Goal: Task Accomplishment & Management: Complete application form

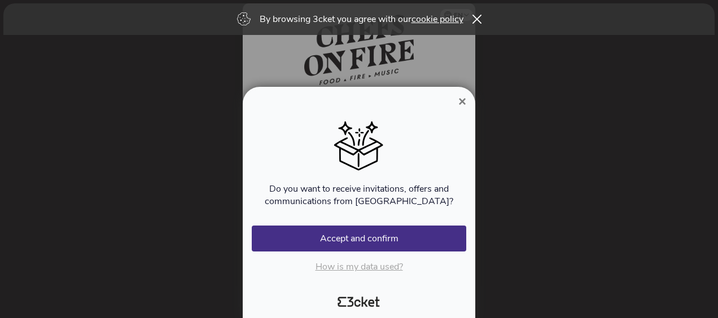
click at [462, 104] on span "×" at bounding box center [462, 101] width 8 height 15
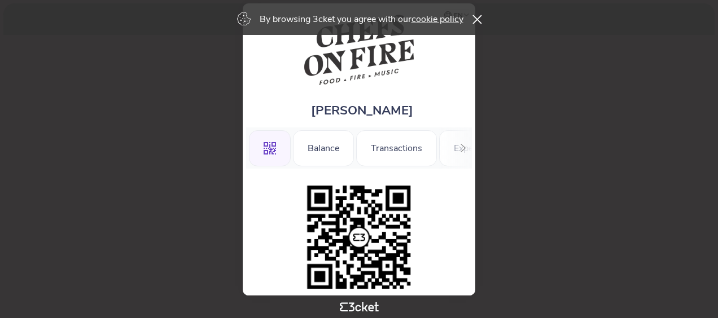
click at [476, 15] on icon at bounding box center [477, 19] width 10 height 9
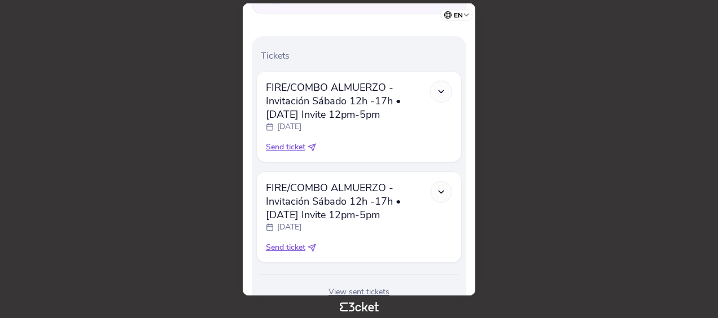
scroll to position [322, 0]
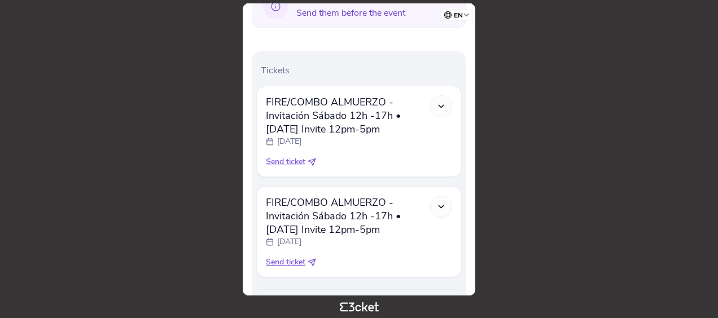
click at [283, 165] on span "Send ticket" at bounding box center [285, 161] width 39 height 11
select select "34"
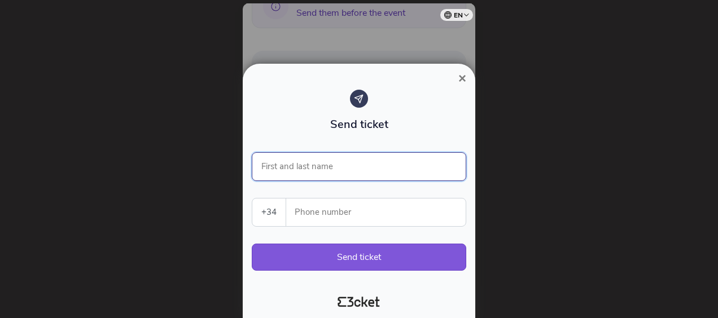
click at [353, 165] on input "First and last name" at bounding box center [359, 166] width 214 height 29
type input "[PERSON_NAME]"
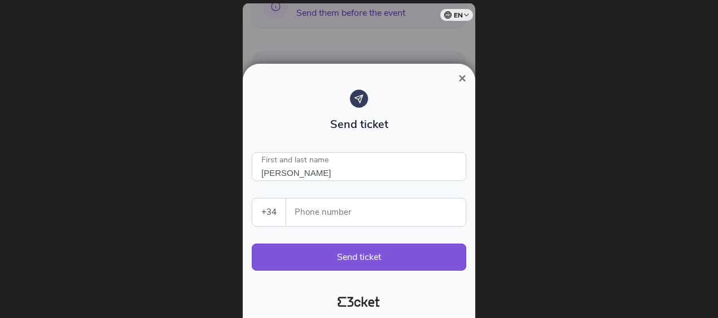
select select "45"
type input "21857935"
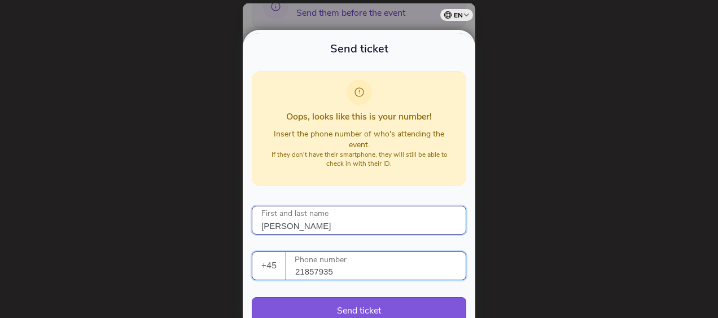
scroll to position [93, 0]
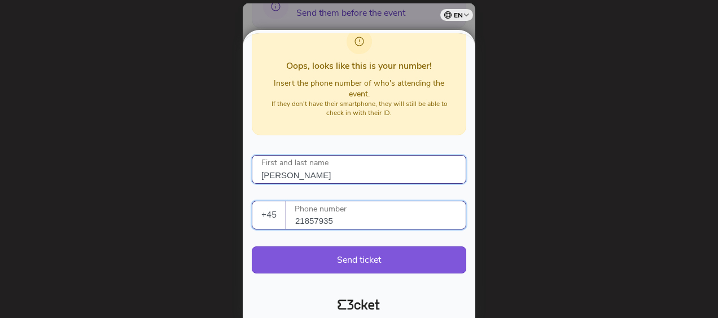
click at [358, 178] on input "[PERSON_NAME]" at bounding box center [359, 169] width 214 height 29
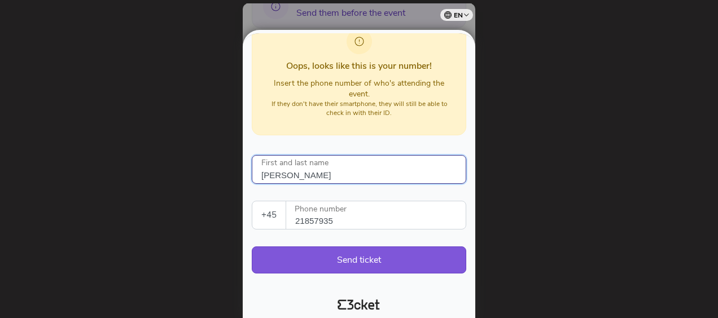
click at [344, 175] on input "[PERSON_NAME]" at bounding box center [359, 169] width 214 height 29
type input "[PERSON_NAME]"
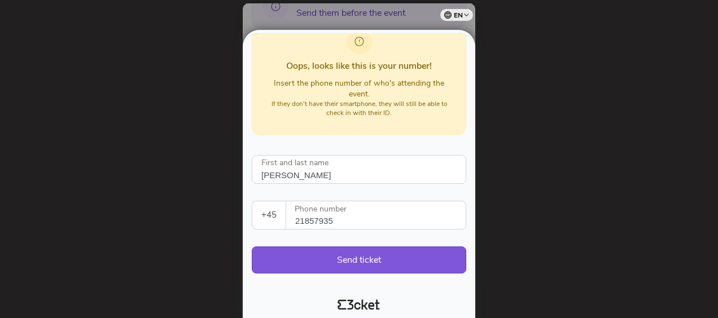
click at [396, 134] on div "Oops, looks like this is your number! Insert the phone number of who's attendin…" at bounding box center [359, 77] width 214 height 115
click at [345, 249] on button "Send ticket" at bounding box center [359, 260] width 214 height 27
click at [367, 257] on button "Send ticket" at bounding box center [359, 260] width 214 height 27
click at [471, 17] on select "Português (Portugal) English Español Catalan Français" at bounding box center [459, 13] width 28 height 22
click at [560, 194] on div at bounding box center [359, 159] width 718 height 318
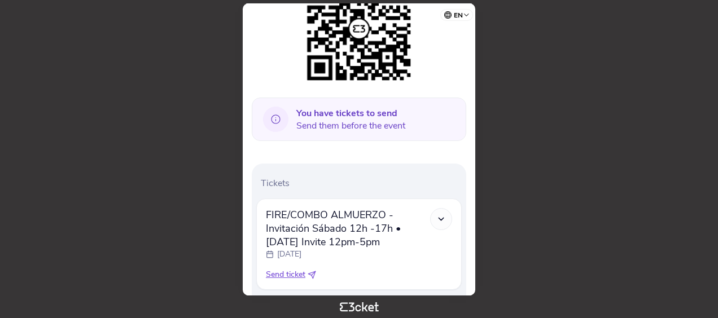
scroll to position [265, 0]
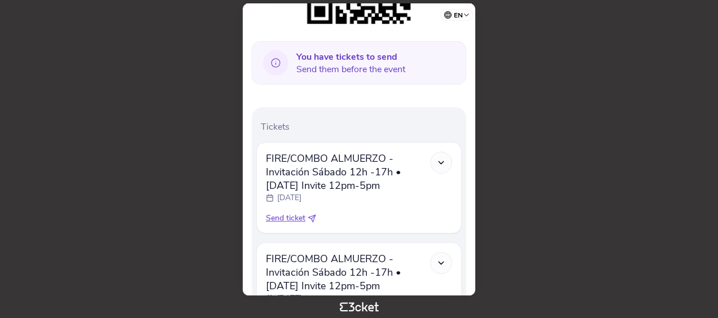
click at [446, 159] on icon at bounding box center [441, 163] width 10 height 10
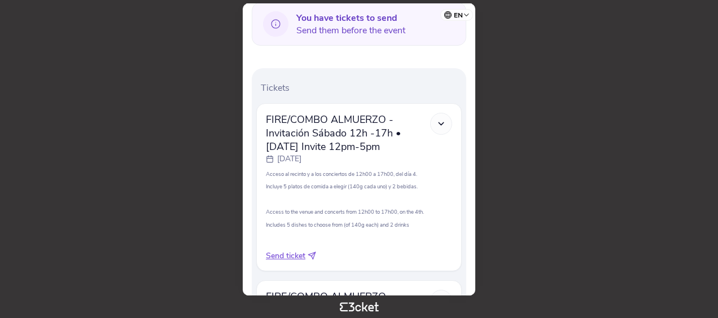
scroll to position [322, 0]
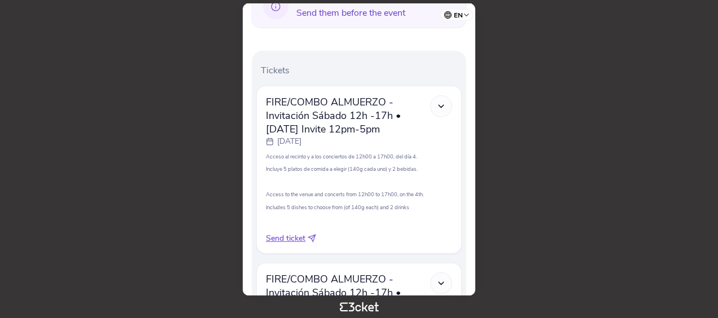
click at [297, 240] on span "Send ticket" at bounding box center [285, 238] width 39 height 11
select select "34"
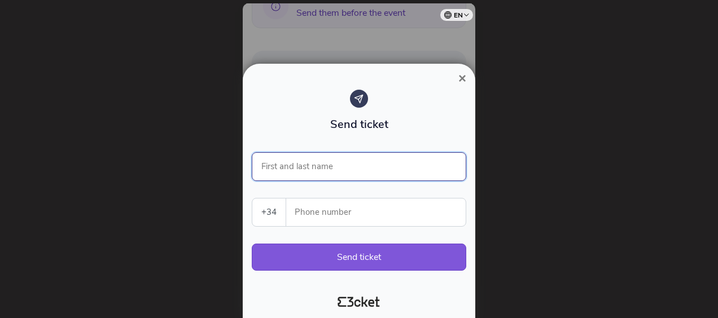
click at [327, 167] on input "First and last name" at bounding box center [359, 166] width 214 height 29
type input "Michael Grve"
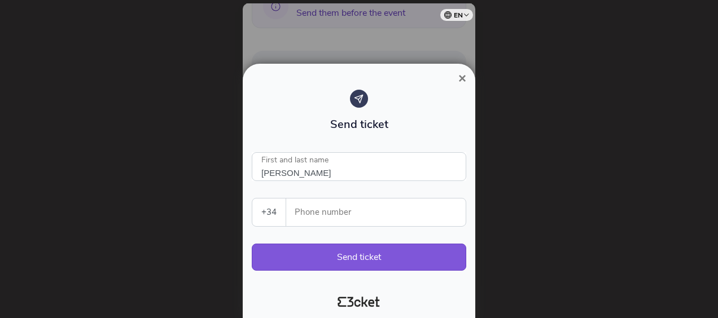
click at [277, 219] on select "Portugal (+351) Spain (+34) Belgium (+32) France (+33) United Kingdom (+44) Ger…" at bounding box center [268, 213] width 33 height 28
select select "45"
click at [252, 199] on select "Portugal (+351) Spain (+34) Belgium (+32) France (+33) United Kingdom (+44) Ger…" at bounding box center [268, 213] width 33 height 28
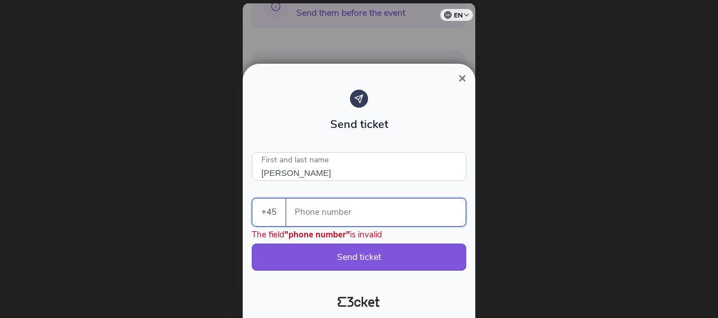
click at [325, 216] on input "Phone number" at bounding box center [380, 213] width 170 height 28
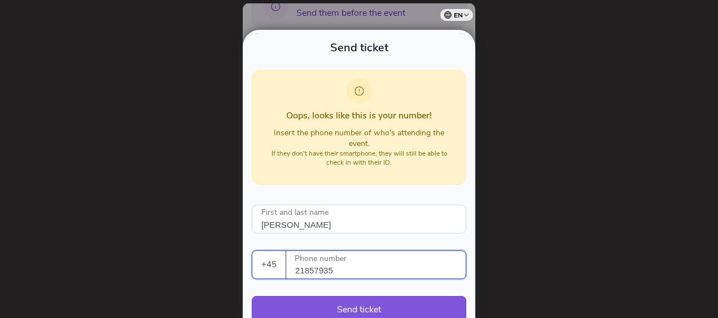
scroll to position [93, 0]
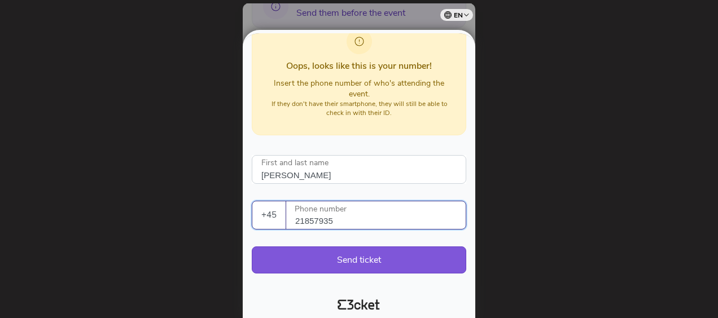
type input "21857935"
click at [262, 281] on div "Send ticket Oops, looks like this is your number! Insert the phone number of wh…" at bounding box center [359, 124] width 214 height 322
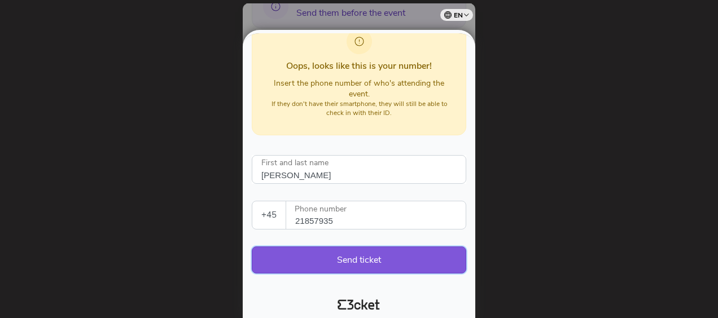
click at [331, 256] on button "Send ticket" at bounding box center [359, 260] width 214 height 27
click at [375, 260] on button "Send ticket" at bounding box center [359, 260] width 214 height 27
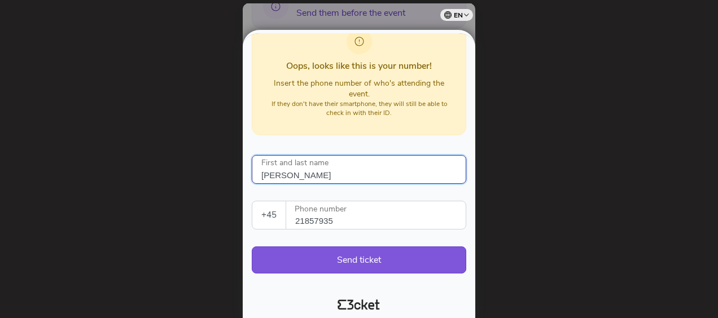
click at [335, 176] on input "Michael Grve" at bounding box center [359, 169] width 214 height 29
type input "M"
type input "Nicolas Greve"
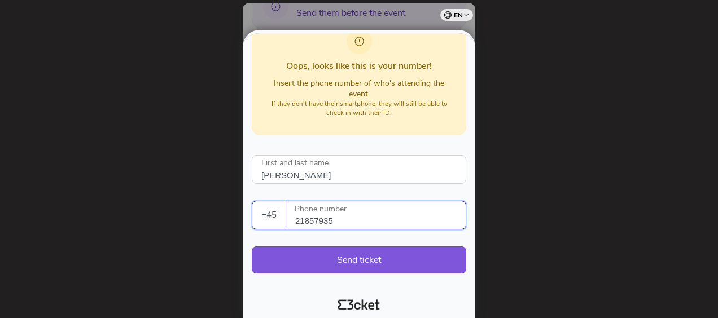
drag, startPoint x: 351, startPoint y: 216, endPoint x: 237, endPoint y: 213, distance: 114.0
click at [237, 213] on div "× Send ticket Oops, looks like this is your number! Insert the phone number of …" at bounding box center [359, 159] width 718 height 318
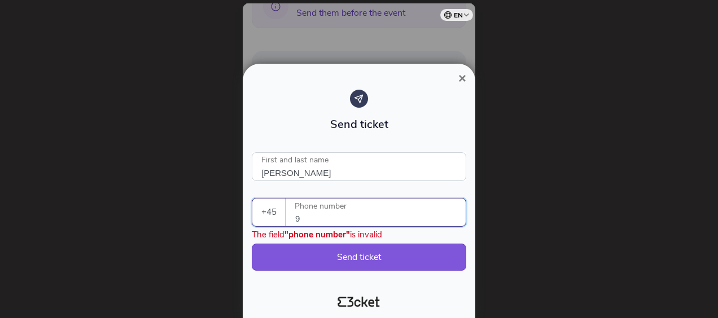
scroll to position [0, 0]
type input "93907019"
click at [375, 256] on button "Send ticket" at bounding box center [359, 257] width 214 height 27
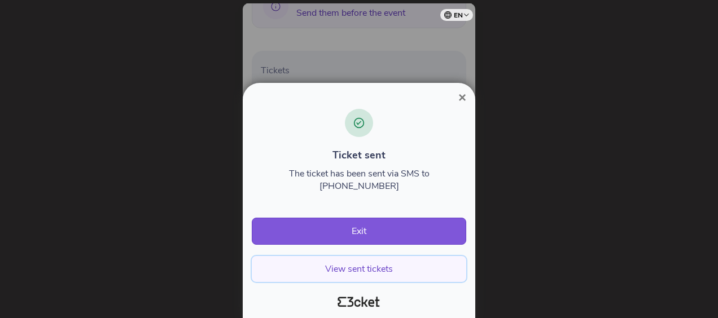
click at [369, 267] on button "View sent tickets" at bounding box center [359, 269] width 214 height 26
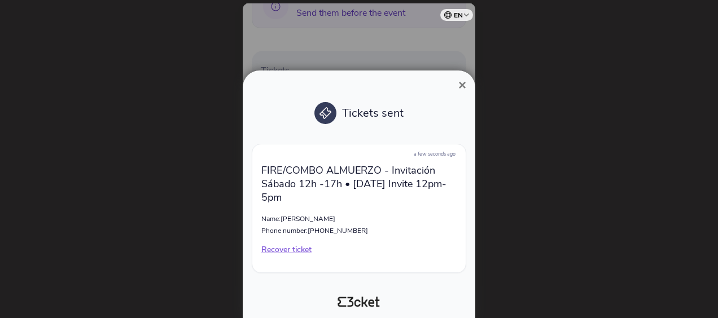
click at [463, 85] on span "×" at bounding box center [462, 84] width 8 height 15
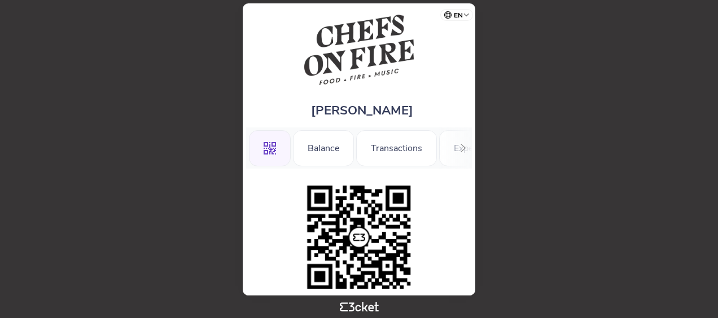
click at [493, 43] on body "en Português (Portugal) English Español Catalan Français Michael Greve .st0{fil…" at bounding box center [359, 159] width 709 height 309
click at [287, 20] on div "Michael Greve .st0{fill-rule:evenodd;clip-rule:evenodd;} Balance Transactions E…" at bounding box center [359, 149] width 232 height 292
drag, startPoint x: 583, startPoint y: 83, endPoint x: 594, endPoint y: 85, distance: 10.9
click at [594, 85] on body "en Português (Portugal) English Español Catalan Français Michael Greve .st0{fil…" at bounding box center [359, 159] width 709 height 309
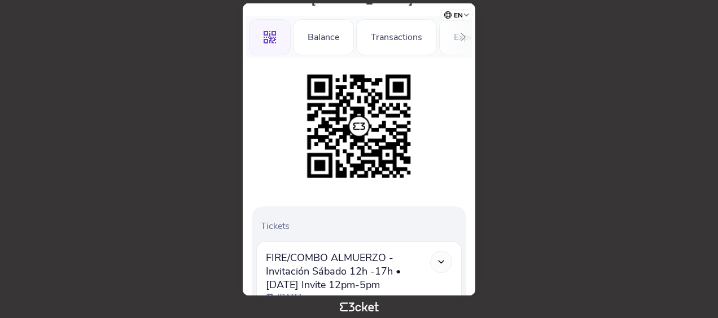
scroll to position [74, 0]
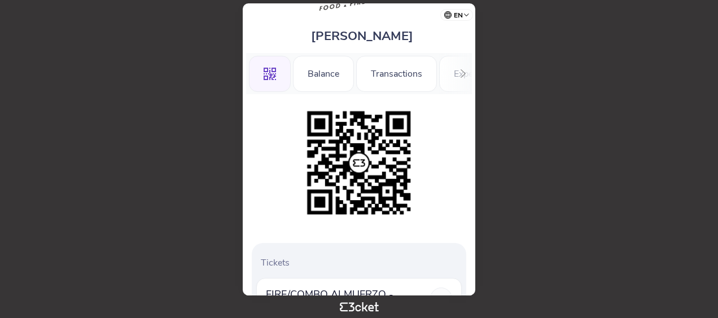
click at [468, 15] on select "Português (Portugal) English Español Catalan Français" at bounding box center [459, 13] width 28 height 22
drag, startPoint x: 142, startPoint y: 32, endPoint x: 114, endPoint y: 26, distance: 28.8
click at [139, 35] on body "en Português (Portugal) English Español Catalan Français Michael Greve .st0{fil…" at bounding box center [359, 159] width 709 height 309
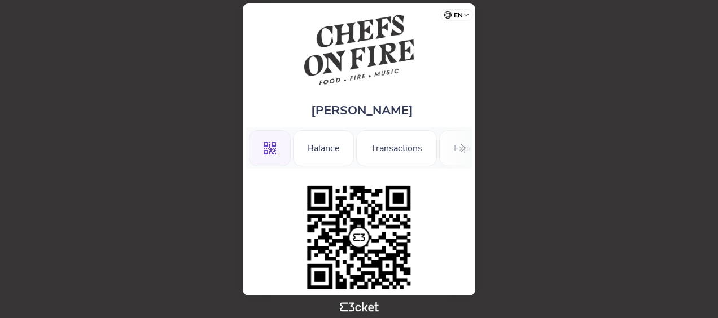
click at [466, 150] on icon at bounding box center [463, 148] width 8 height 8
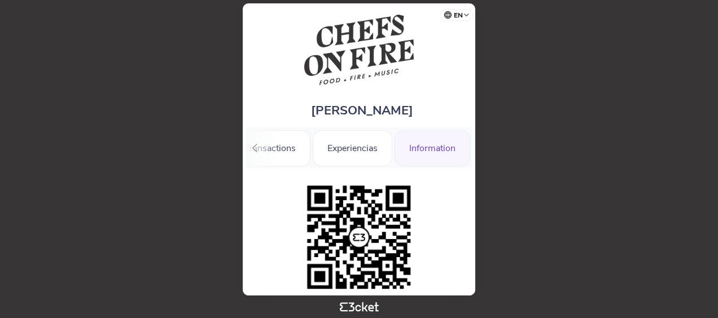
click at [433, 146] on div "Information" at bounding box center [432, 148] width 76 height 36
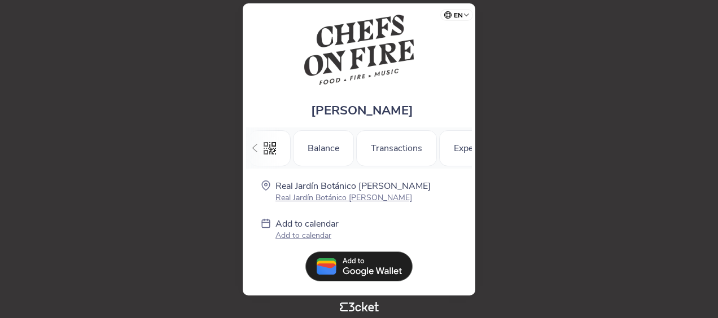
scroll to position [0, 126]
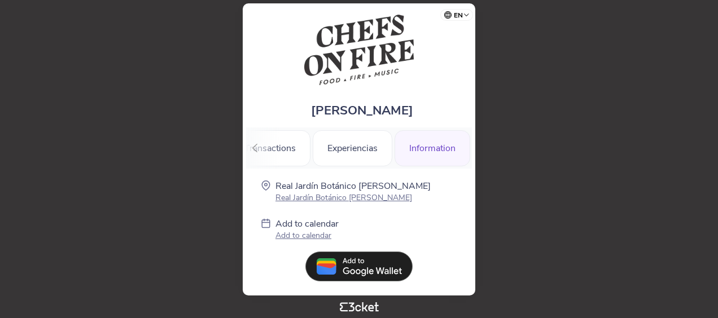
click at [258, 148] on icon at bounding box center [255, 148] width 8 height 8
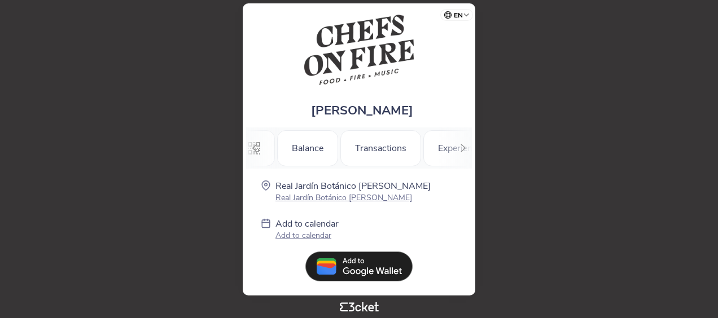
scroll to position [0, 0]
click at [256, 147] on div ".st0{fill-rule:evenodd;clip-rule:evenodd;} Balance Transactions Experiencias In…" at bounding box center [359, 148] width 226 height 41
click at [276, 146] on div ".st0{fill-rule:evenodd;clip-rule:evenodd;}" at bounding box center [270, 148] width 42 height 36
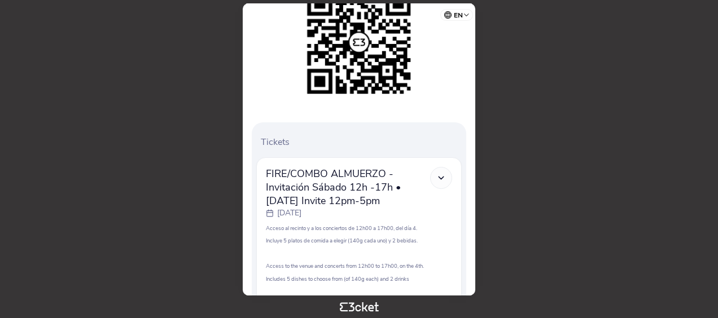
scroll to position [300, 0]
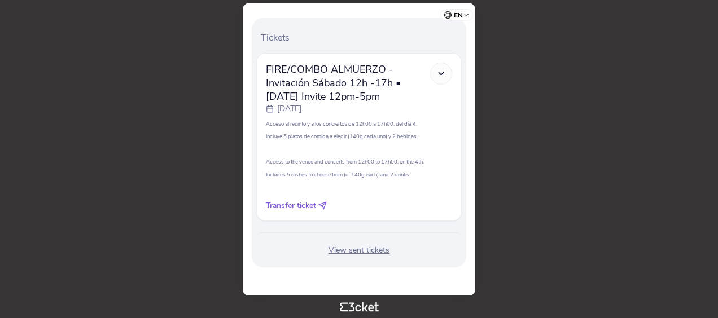
click at [372, 252] on div "View sent tickets" at bounding box center [358, 250] width 205 height 11
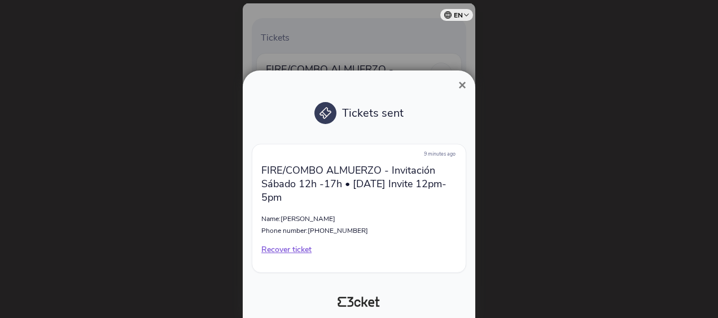
click at [290, 251] on p "Recover ticket" at bounding box center [358, 249] width 195 height 11
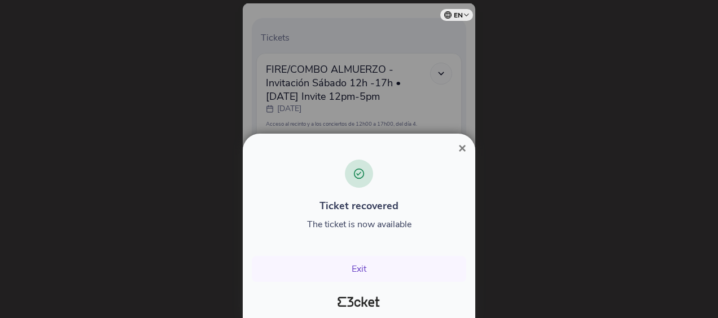
click at [463, 149] on span "×" at bounding box center [462, 148] width 8 height 15
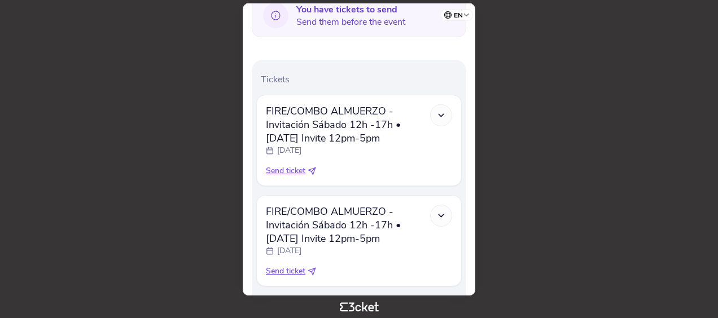
scroll to position [378, 0]
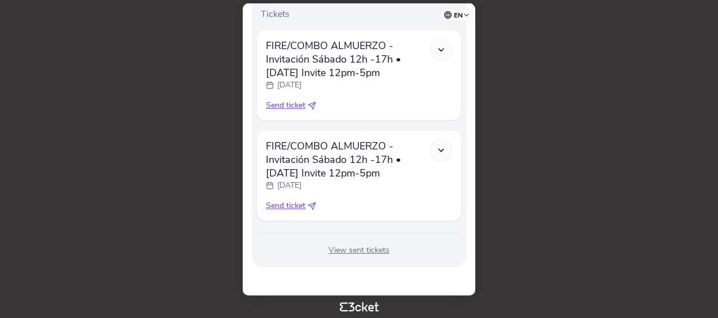
click at [322, 158] on span "FIRE/COMBO ALMUERZO - Invitación Sábado 12h -17h • [DATE] Invite 12pm-5pm" at bounding box center [348, 159] width 164 height 41
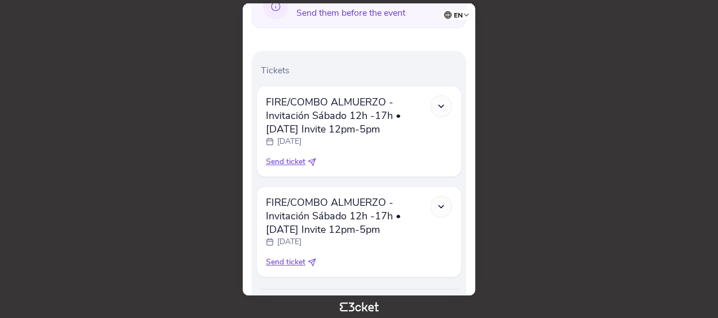
scroll to position [322, 0]
